Goal: Task Accomplishment & Management: Manage account settings

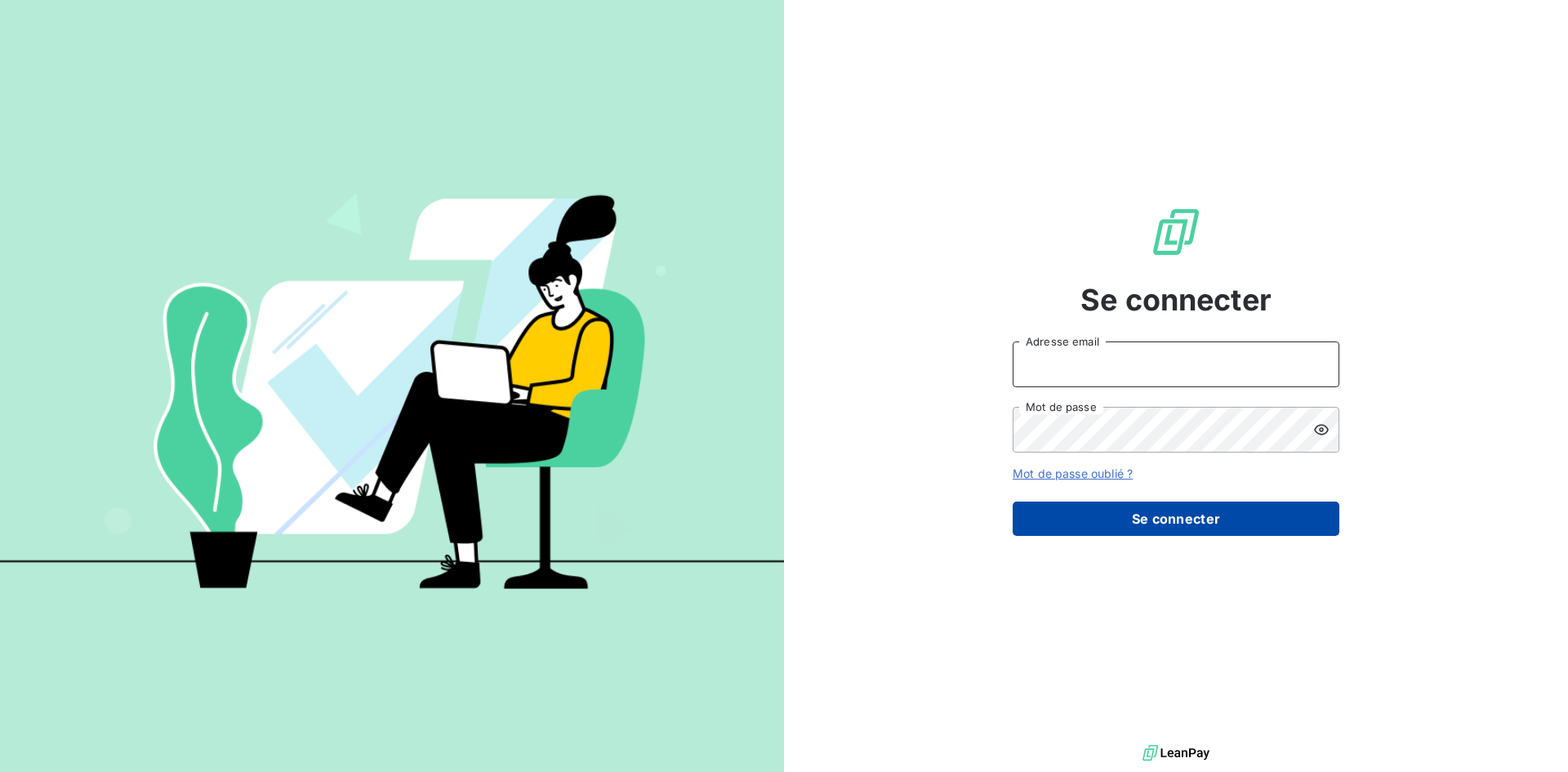
type input "dominique.deblaine@azurequipements.com"
click at [1140, 517] on button "Se connecter" at bounding box center [1176, 518] width 327 height 34
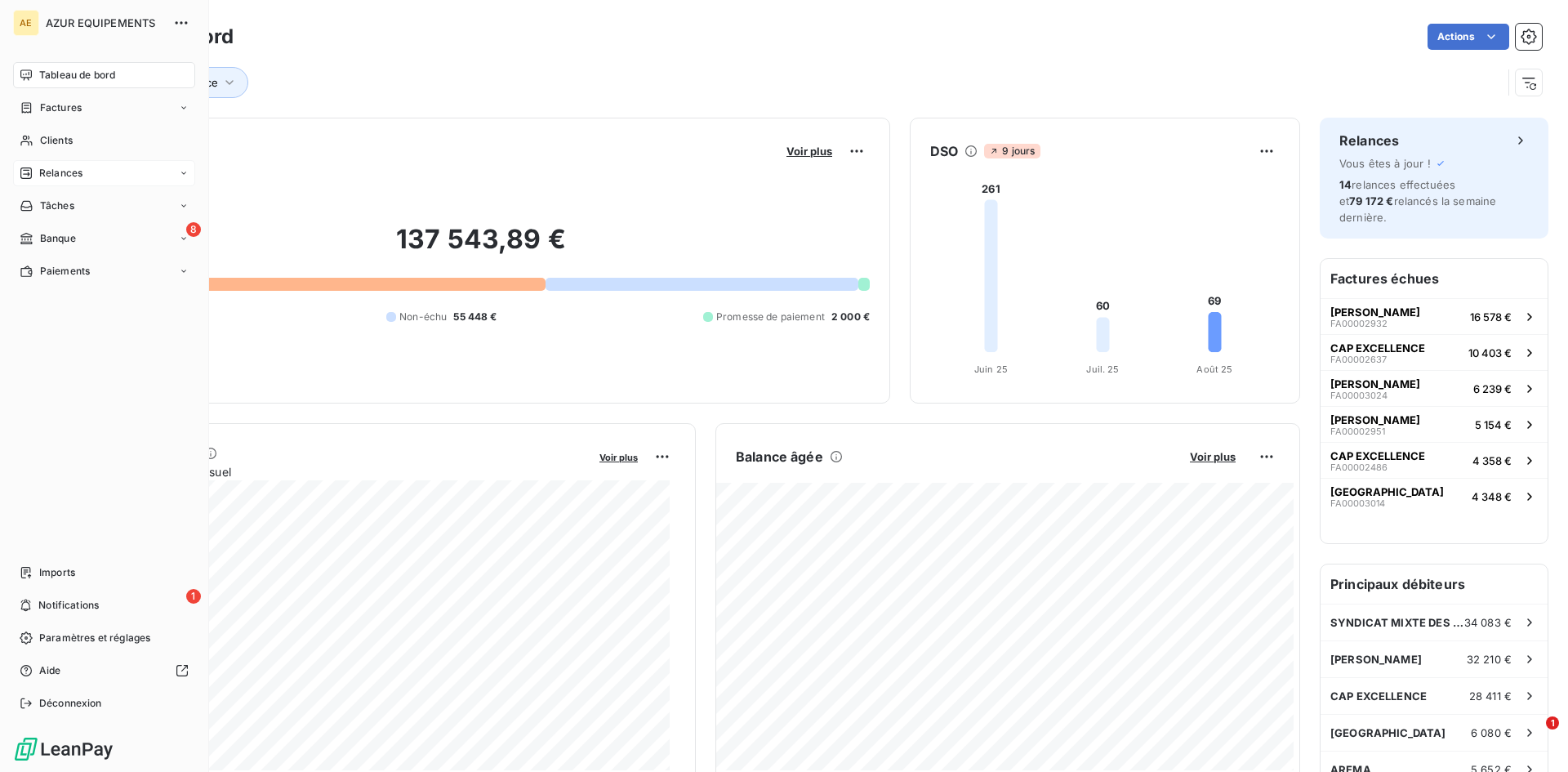
click at [55, 170] on span "Relances" at bounding box center [61, 173] width 44 height 15
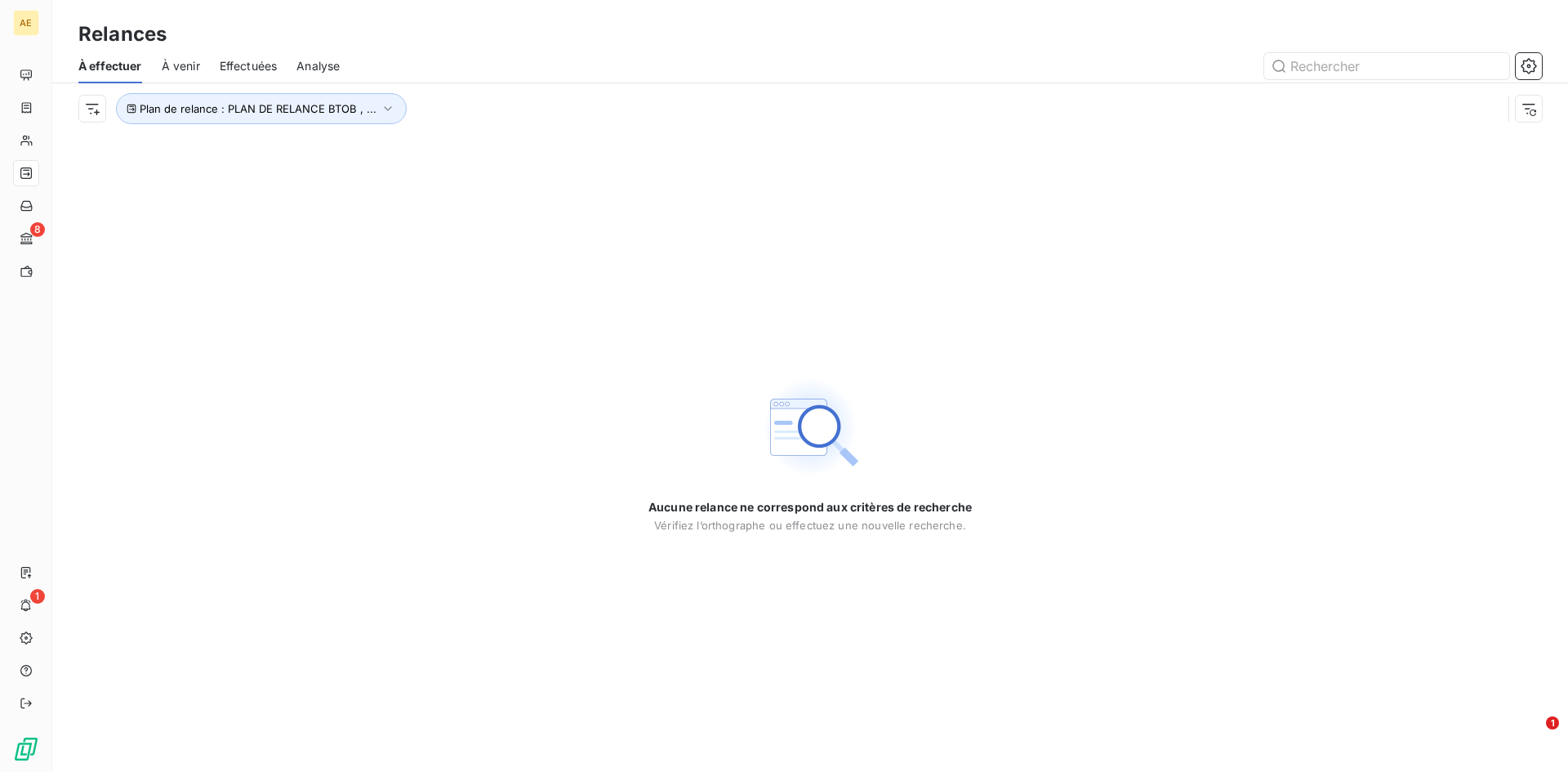
click at [183, 62] on span "À venir" at bounding box center [181, 66] width 38 height 17
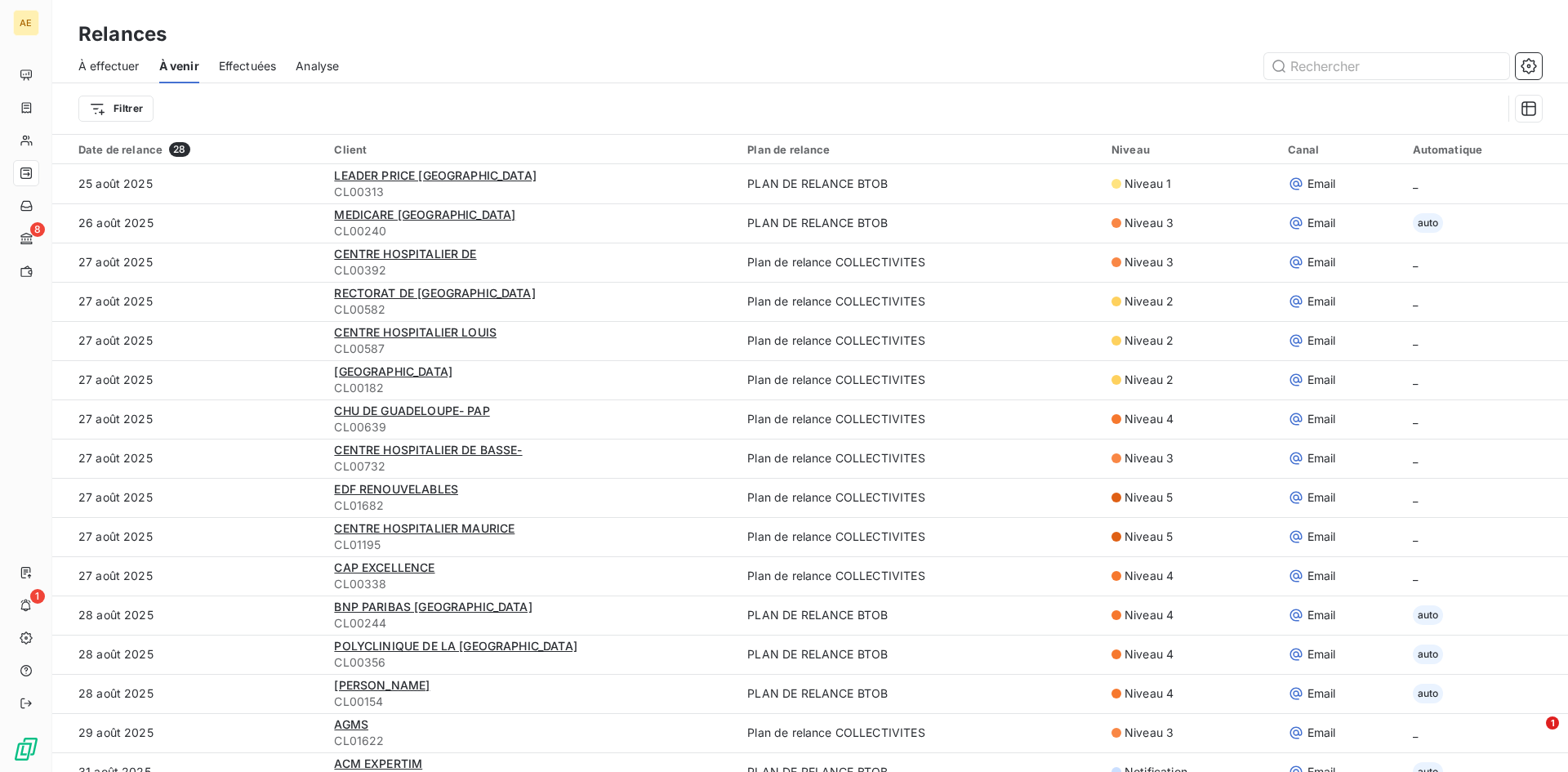
click at [239, 62] on span "Effectuées" at bounding box center [247, 66] width 58 height 17
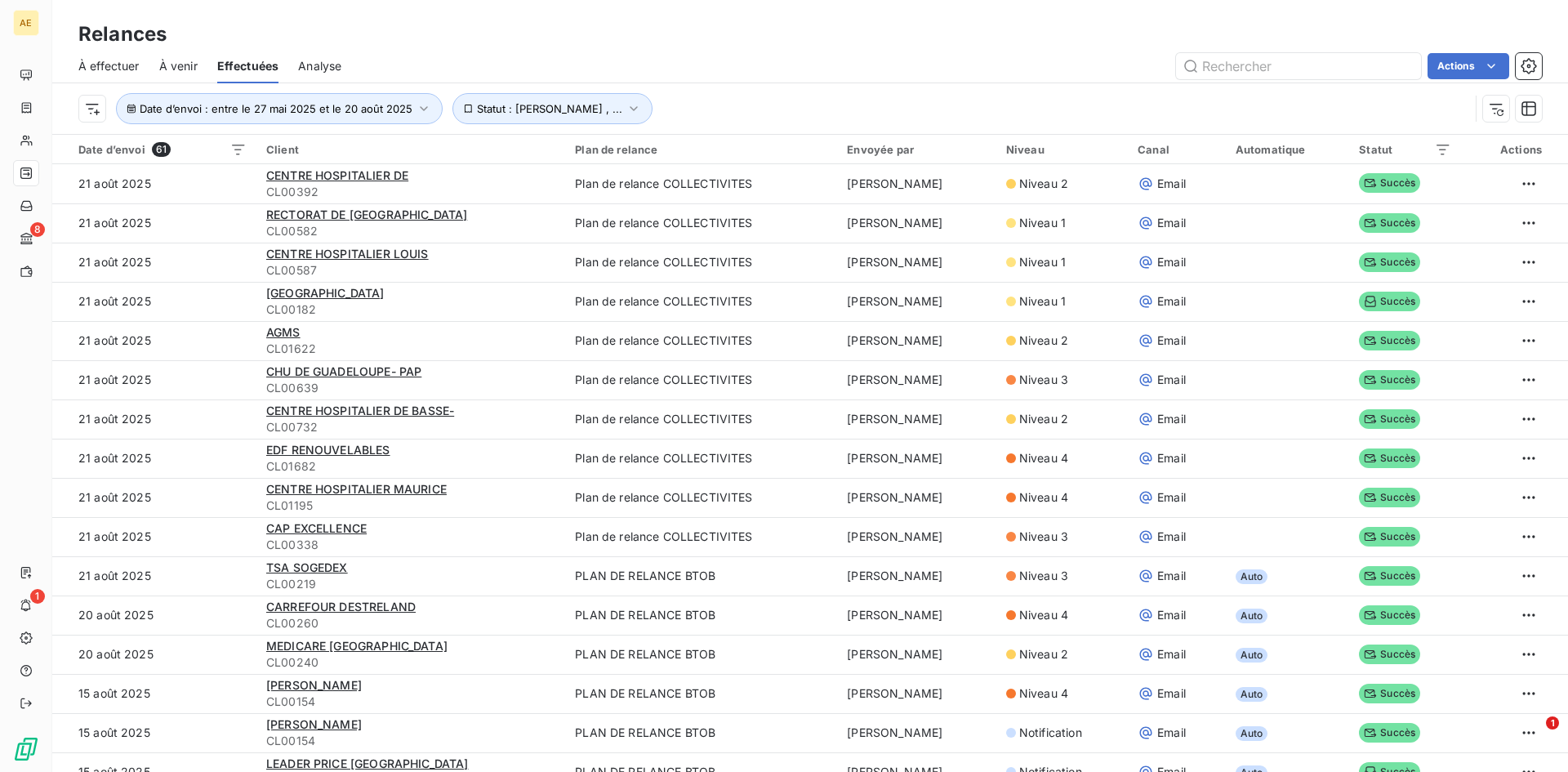
click at [332, 67] on span "Analyse" at bounding box center [320, 66] width 44 height 17
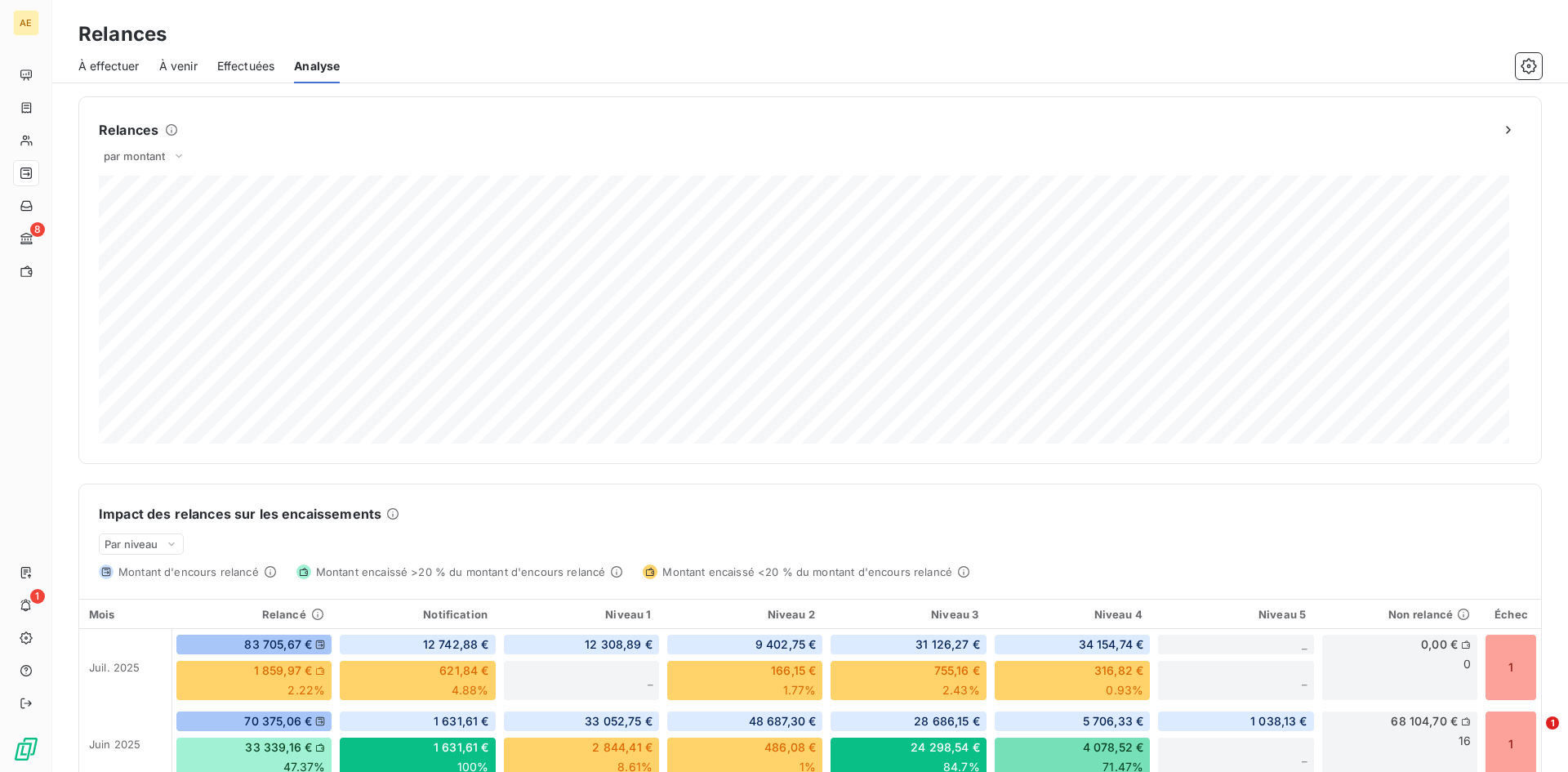
click at [173, 65] on span "À venir" at bounding box center [179, 66] width 38 height 17
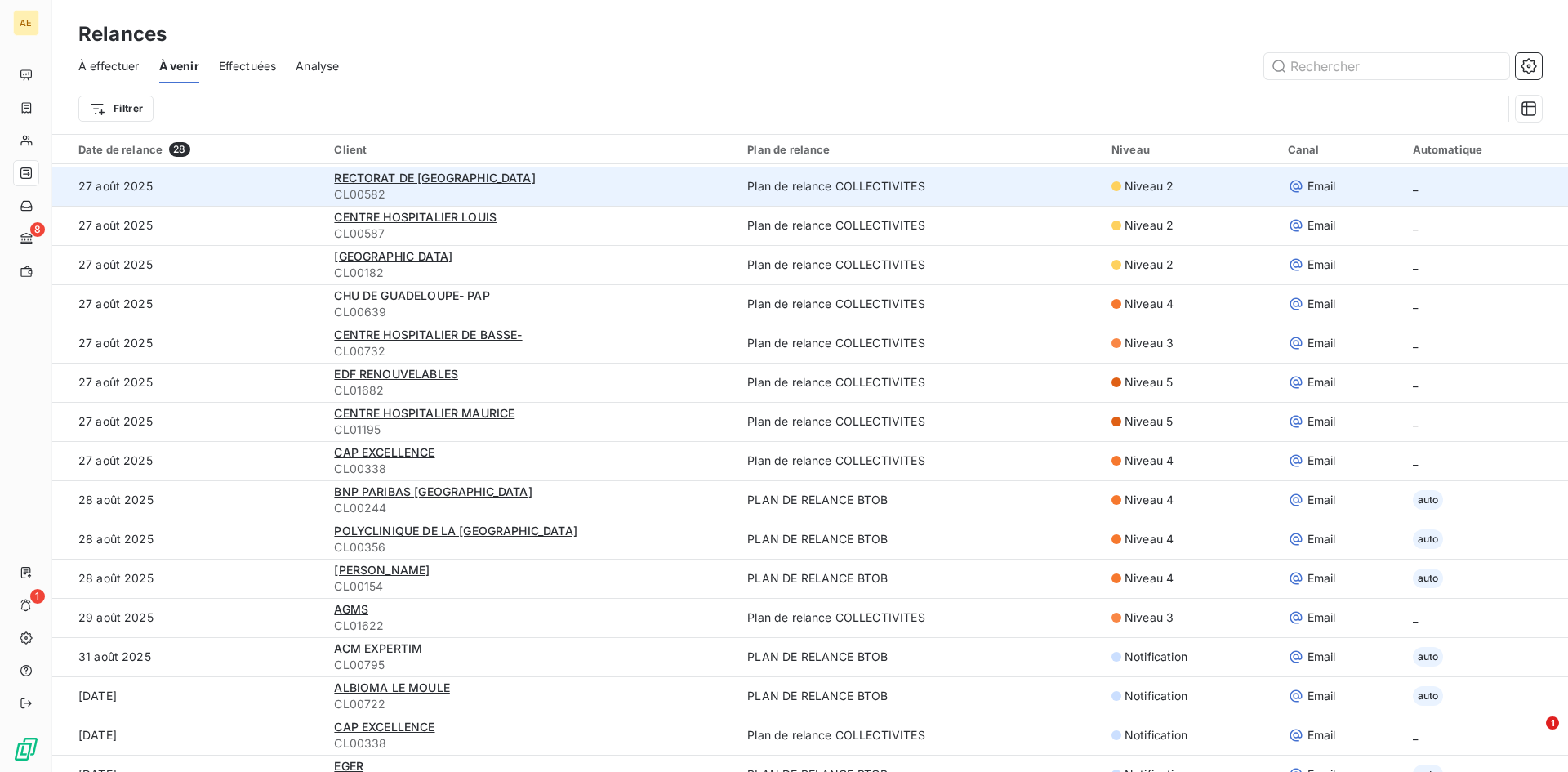
scroll to position [164, 0]
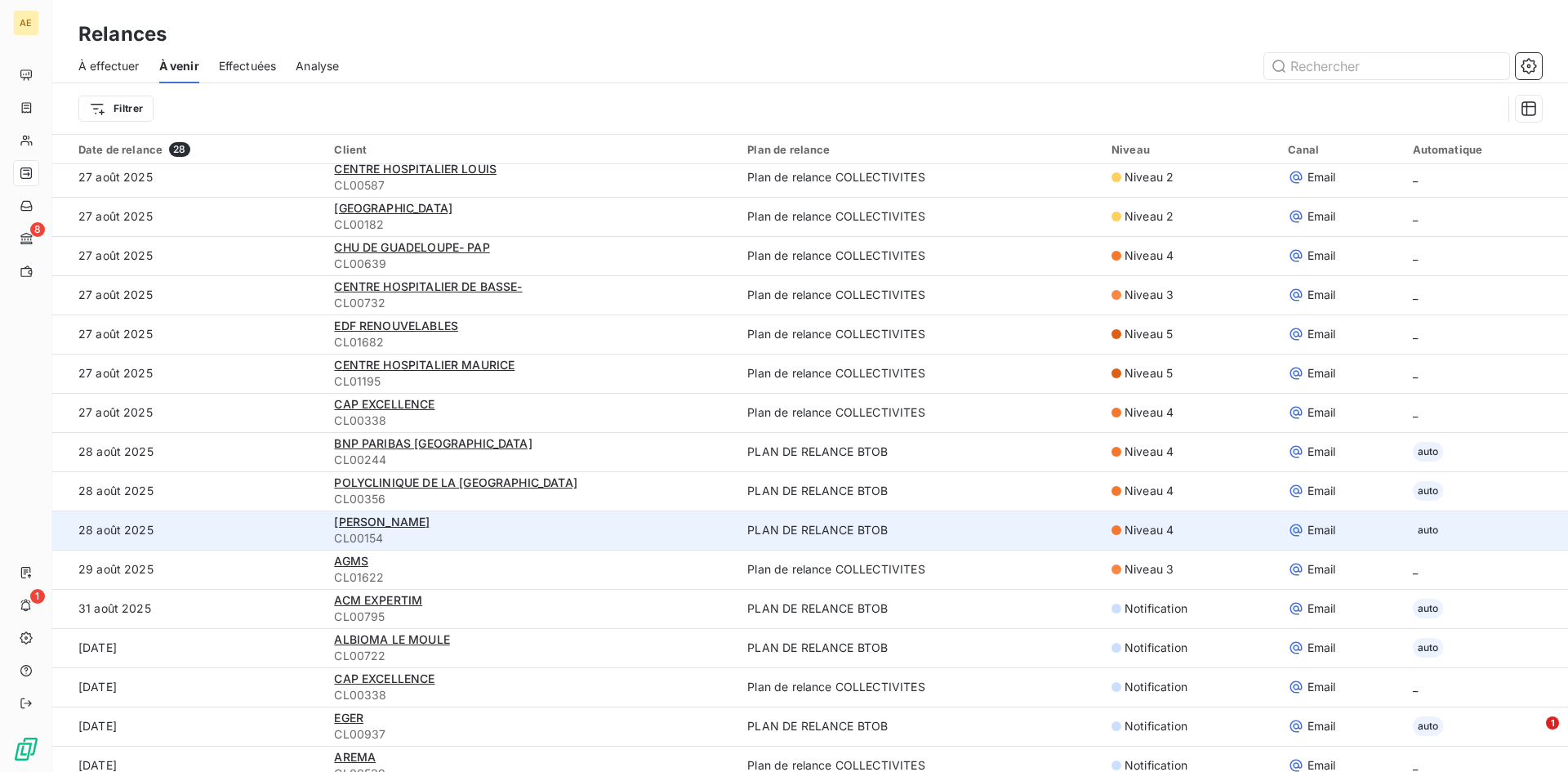
click at [385, 535] on span "CL00154" at bounding box center [531, 538] width 394 height 17
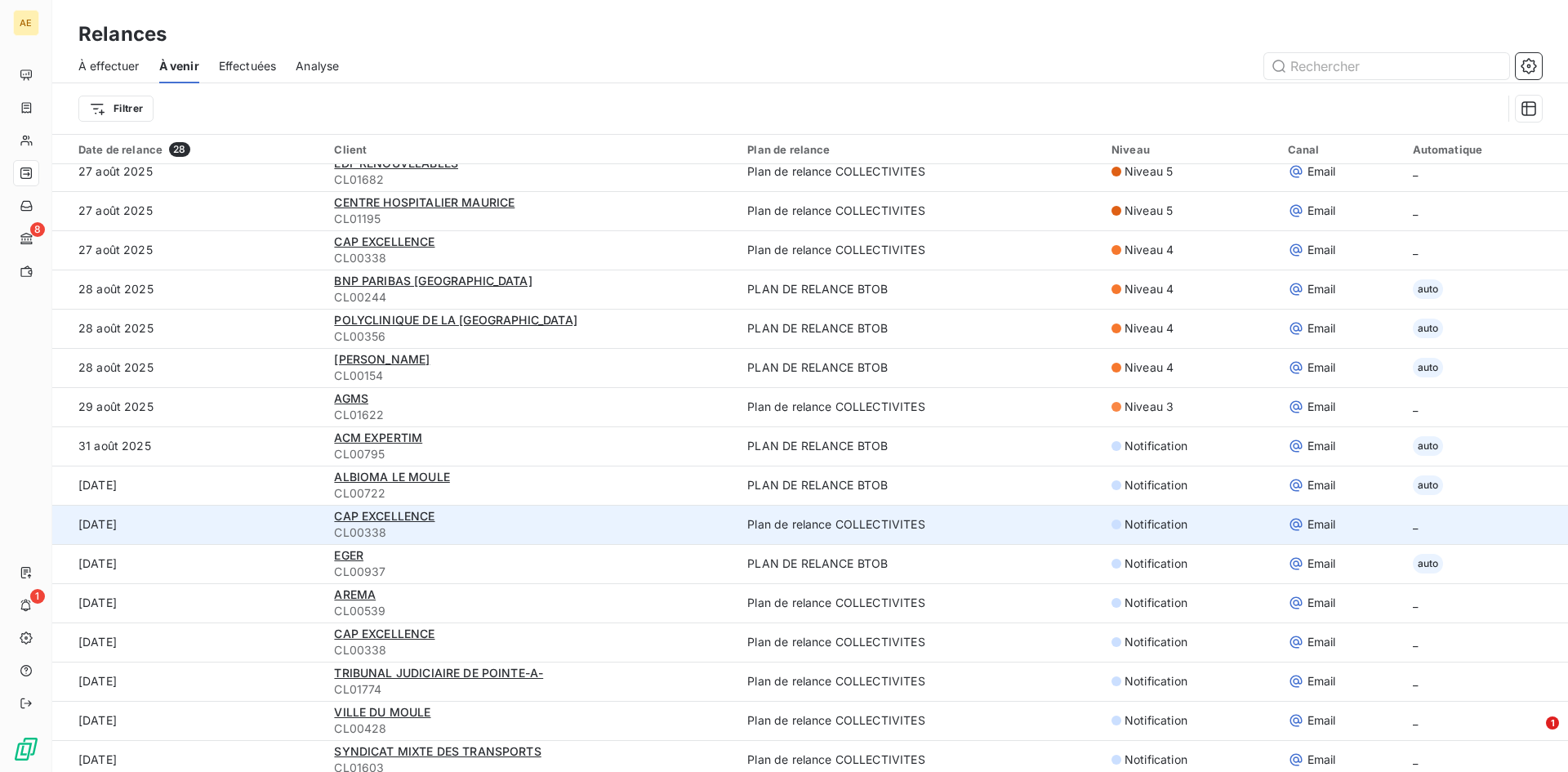
scroll to position [327, 0]
click at [445, 678] on span "TRIBUNAL JUDICIAIRE DE POINTE-A-" at bounding box center [438, 672] width 209 height 14
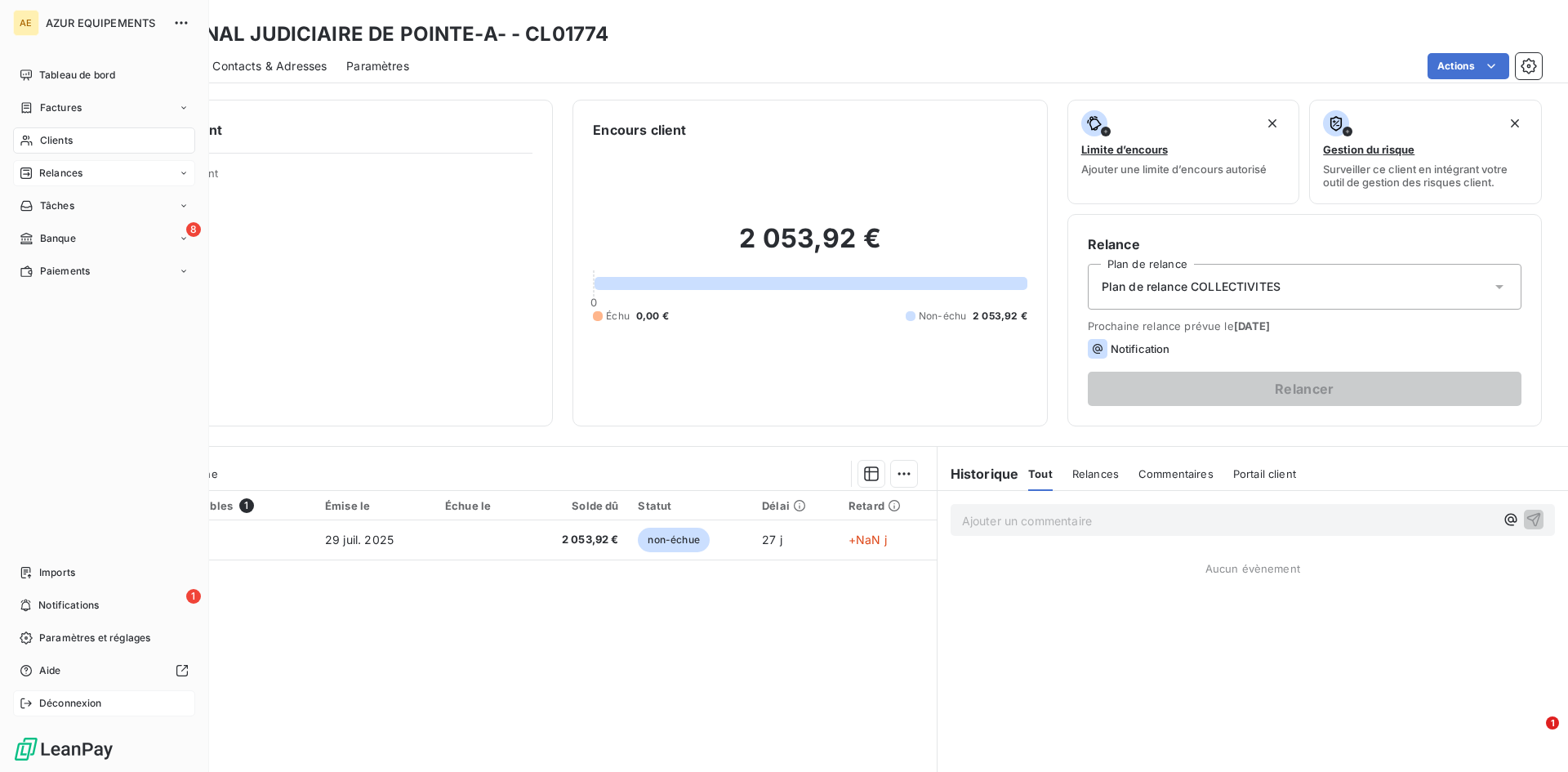
click at [84, 701] on span "Déconnexion" at bounding box center [71, 703] width 63 height 15
